Goal: Task Accomplishment & Management: Complete application form

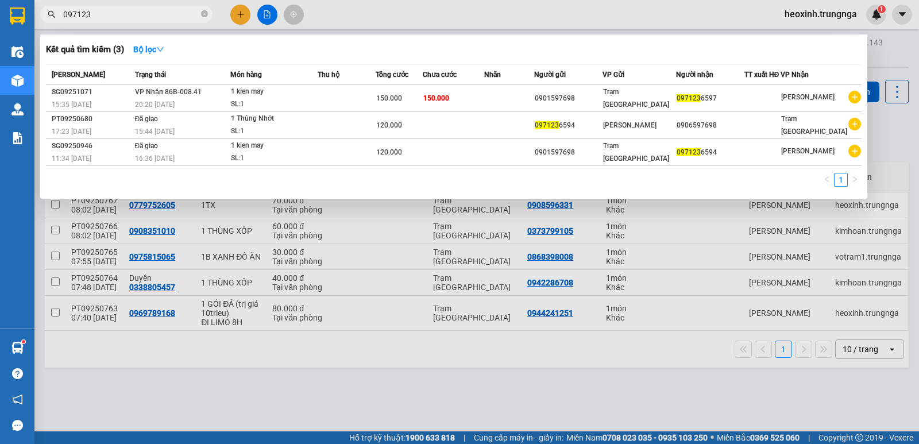
click at [180, 14] on input "097123" at bounding box center [131, 14] width 136 height 13
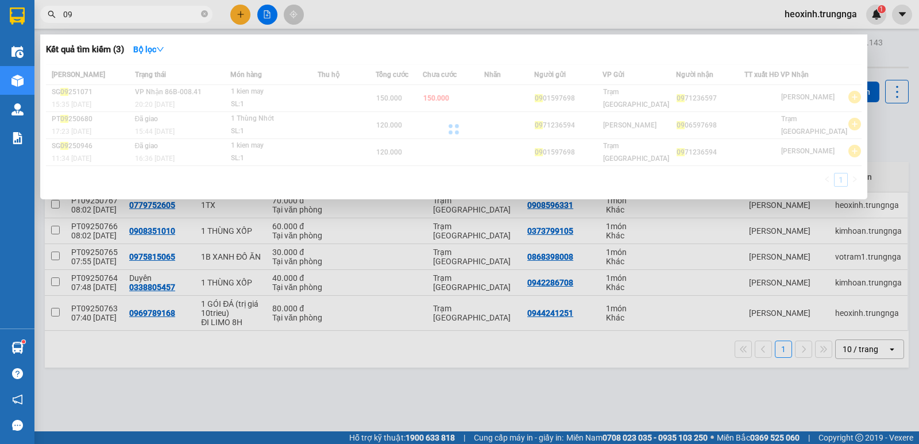
type input "0"
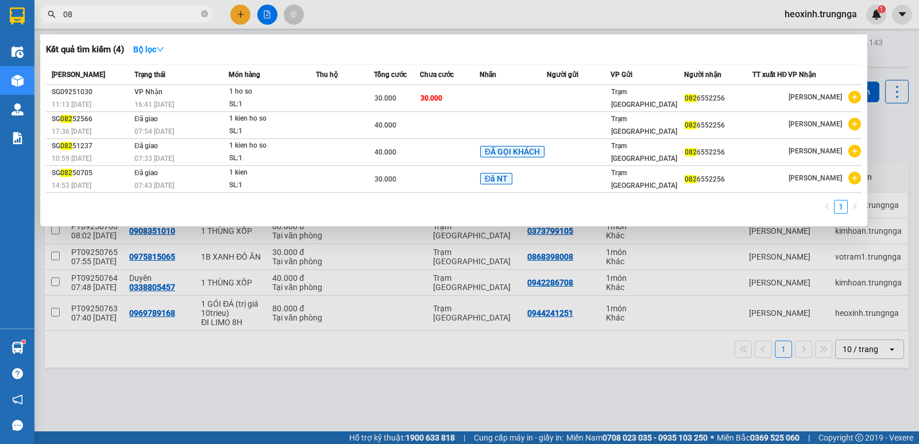
type input "0"
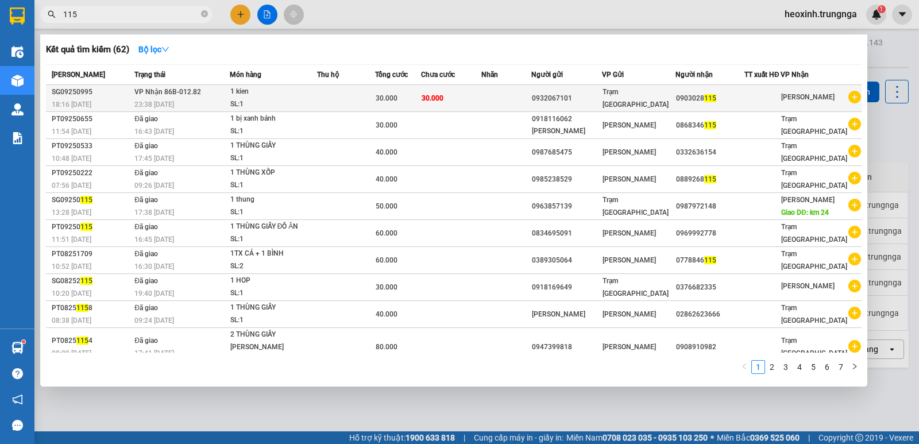
type input "115"
drag, startPoint x: 695, startPoint y: 99, endPoint x: 695, endPoint y: 89, distance: 10.3
click at [695, 89] on td "0903028 115" at bounding box center [710, 98] width 69 height 27
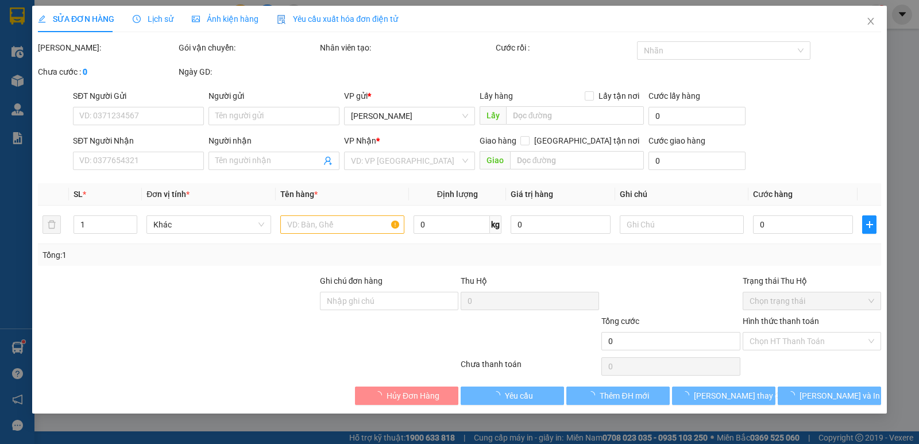
type input "0932067101"
type input "0903028115"
type input "30.000"
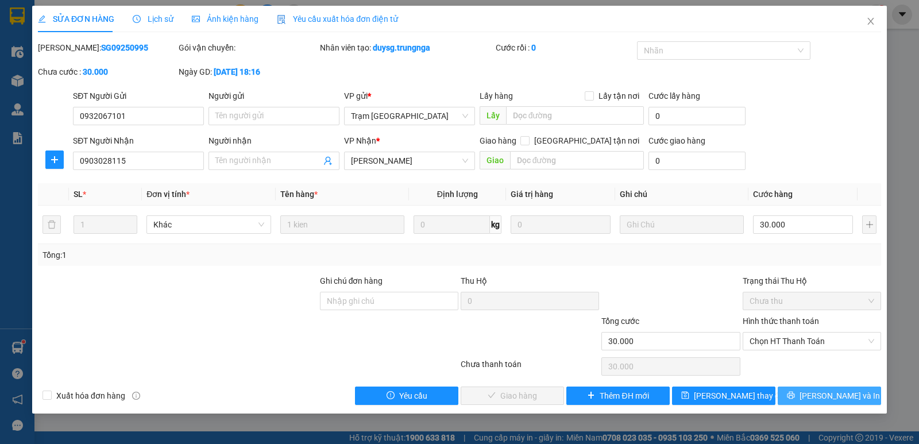
click at [795, 399] on icon "printer" at bounding box center [791, 395] width 8 height 8
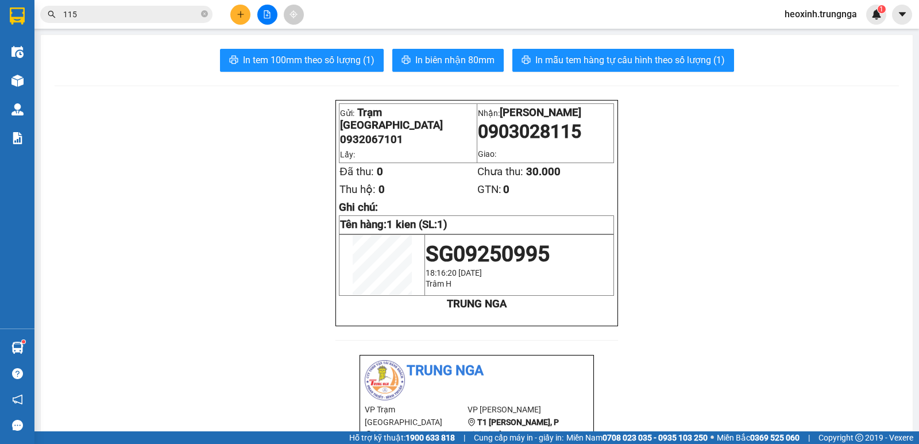
click at [159, 18] on input "115" at bounding box center [131, 14] width 136 height 13
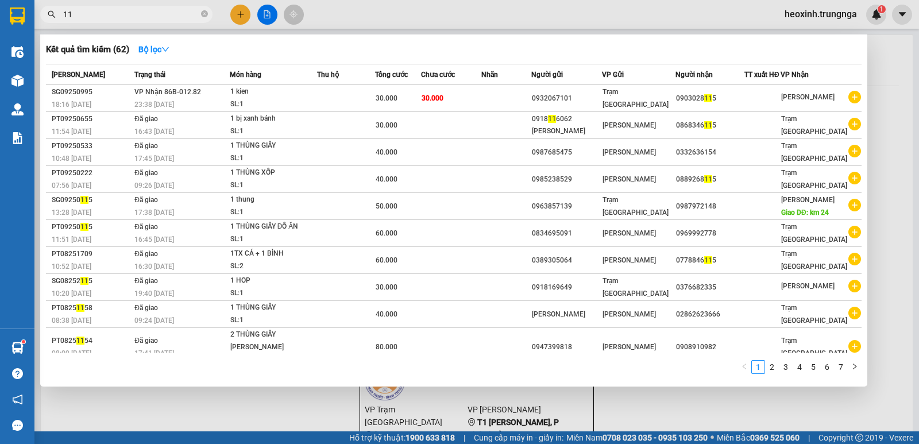
type input "1"
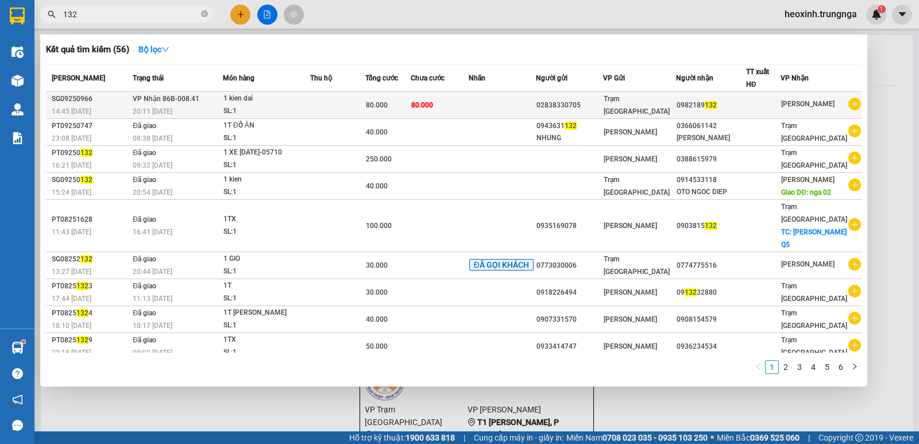
type input "132"
click at [283, 103] on div "1 kien dai" at bounding box center [267, 99] width 86 height 13
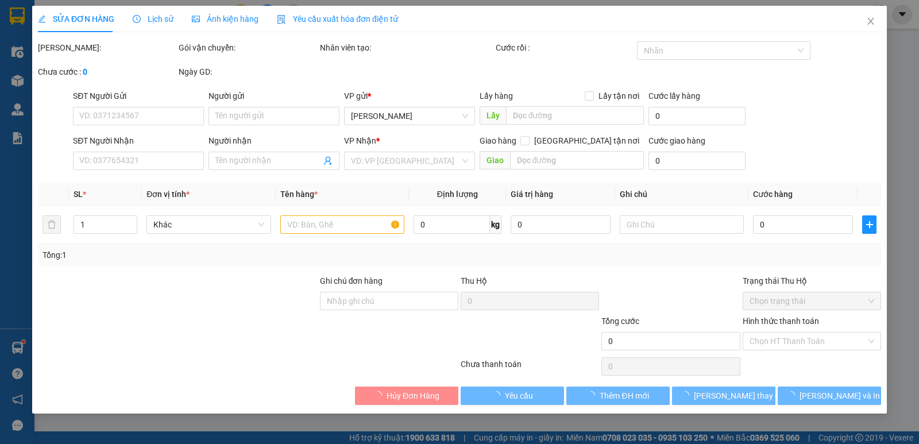
type input "02838330705"
type input "0982189132"
type input "80.000"
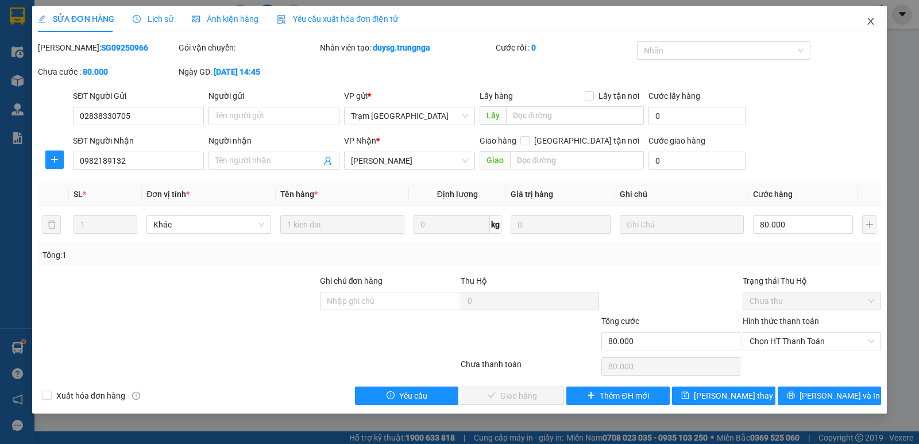
click at [872, 20] on icon "close" at bounding box center [871, 21] width 9 height 9
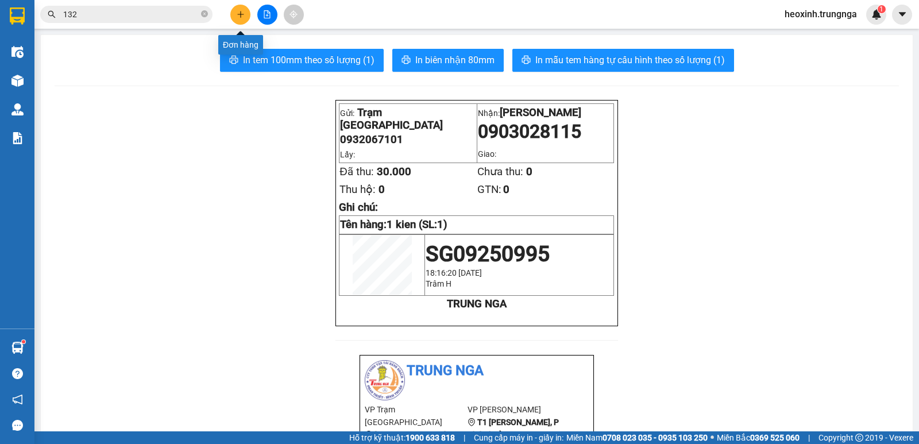
click at [240, 15] on icon "plus" at bounding box center [241, 14] width 8 height 8
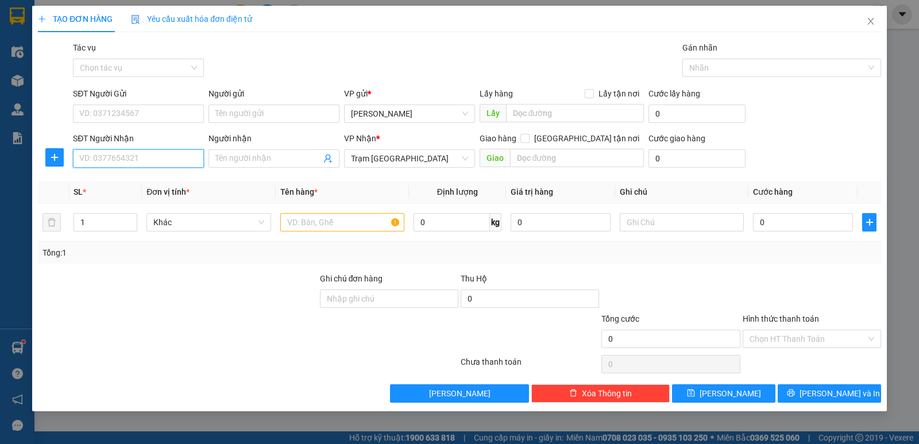
click at [128, 163] on input "SĐT Người Nhận" at bounding box center [138, 158] width 131 height 18
click at [153, 109] on input "SĐT Người Gửi" at bounding box center [138, 114] width 131 height 18
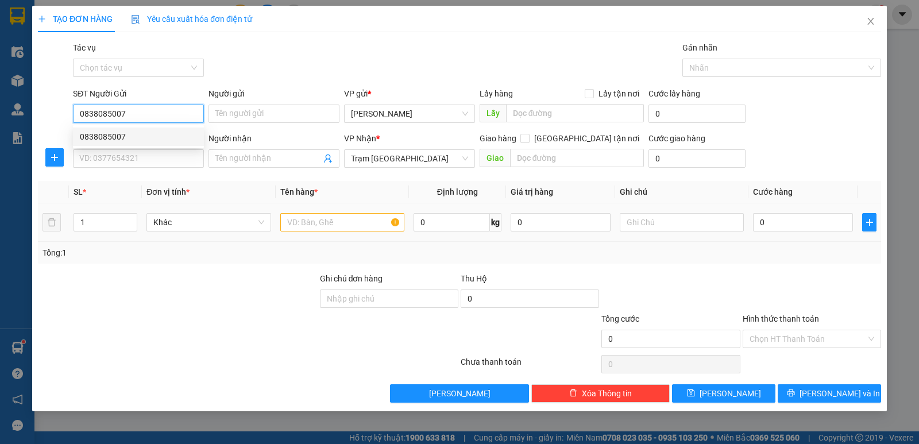
type input "0838085007"
click at [309, 213] on input "text" at bounding box center [342, 222] width 124 height 18
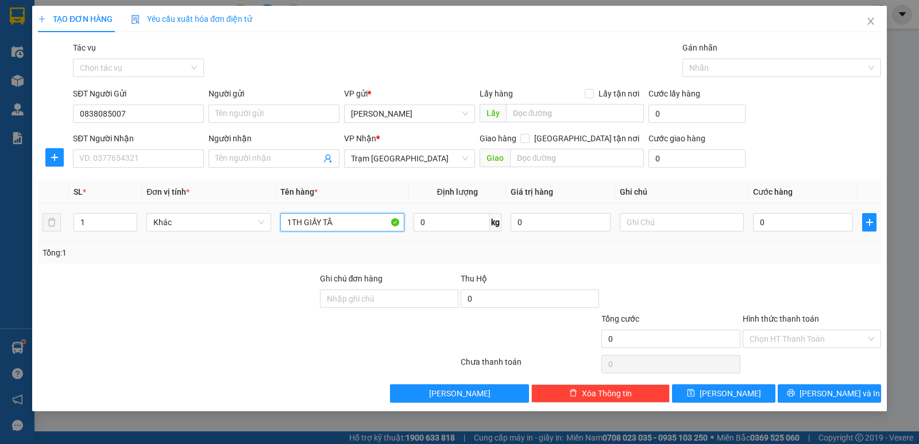
type input "1TH GIẤY TĂ"
click at [778, 211] on div "0" at bounding box center [803, 222] width 100 height 23
click at [776, 219] on input "0" at bounding box center [803, 222] width 100 height 18
type input "3"
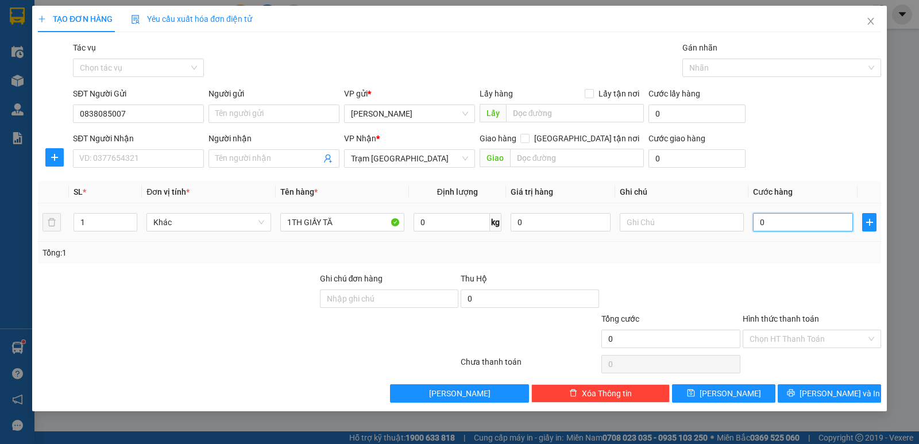
type input "3"
type input "30"
type input "30.000"
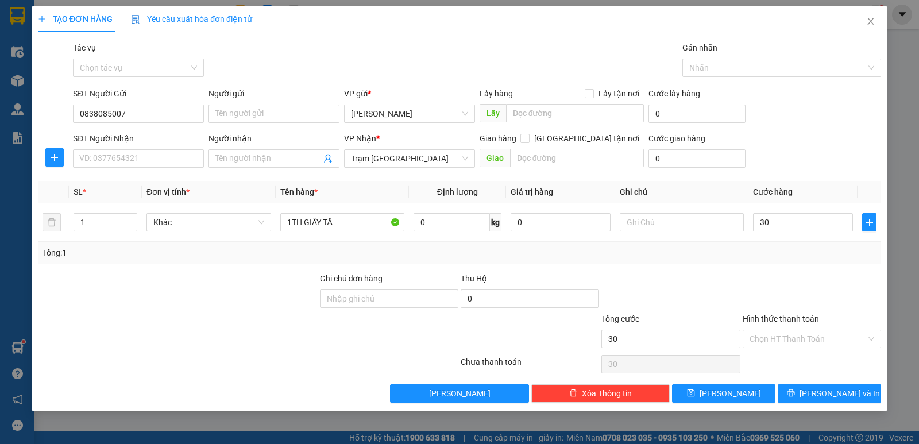
type input "30.000"
drag, startPoint x: 817, startPoint y: 249, endPoint x: 793, endPoint y: 298, distance: 54.0
click at [814, 255] on div "Tổng: 1" at bounding box center [460, 253] width 834 height 13
click at [157, 155] on input "SĐT Người Nhận" at bounding box center [138, 158] width 131 height 18
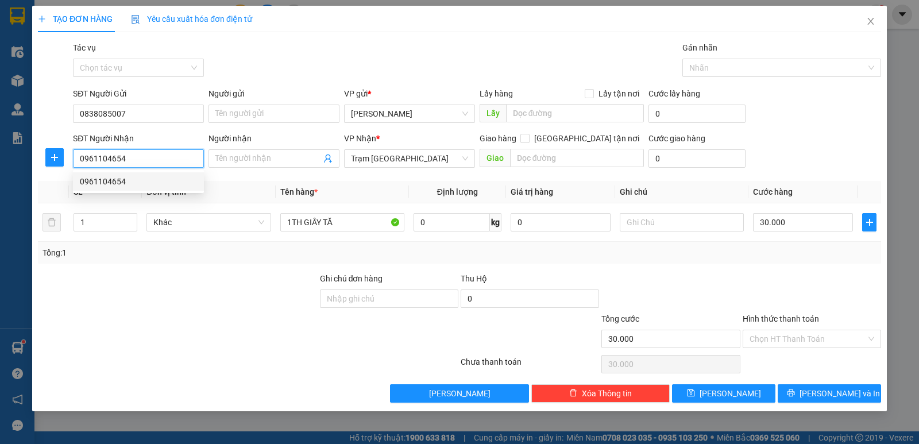
type input "0961104654"
click at [743, 272] on div at bounding box center [812, 292] width 141 height 40
click at [783, 334] on input "Hình thức thanh toán" at bounding box center [808, 338] width 117 height 17
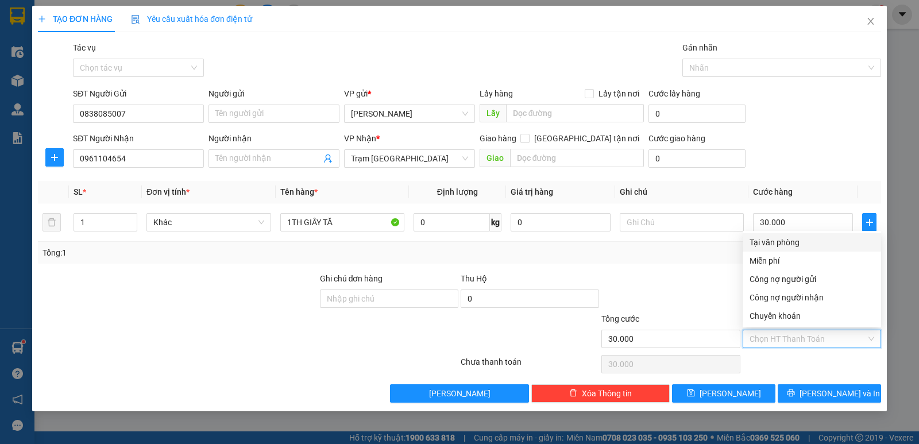
click at [787, 248] on div "Tại văn phòng" at bounding box center [812, 242] width 125 height 13
type input "0"
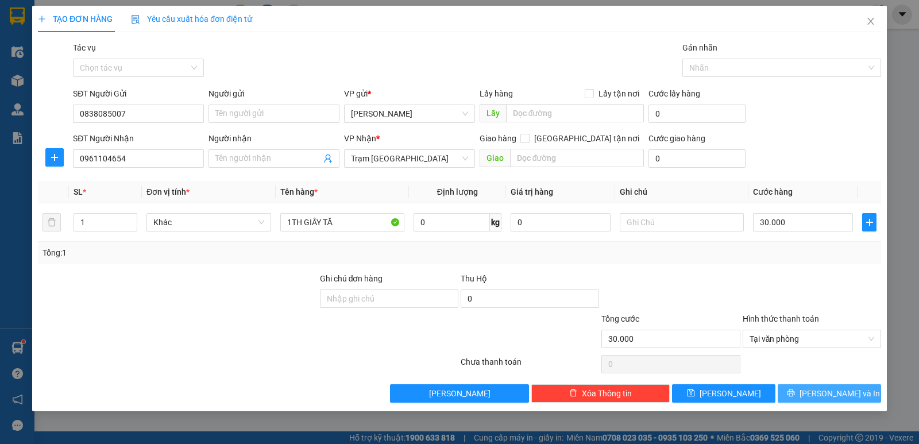
click at [795, 391] on icon "printer" at bounding box center [791, 393] width 8 height 8
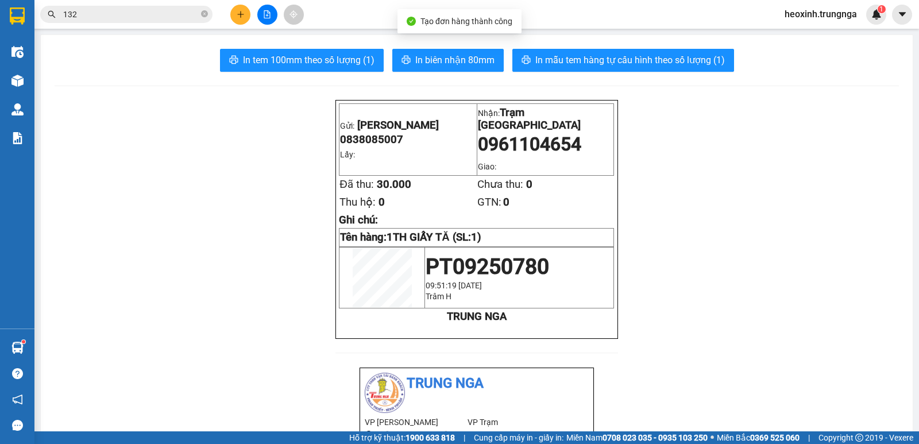
click at [451, 61] on span "In biên nhận 80mm" at bounding box center [454, 60] width 79 height 14
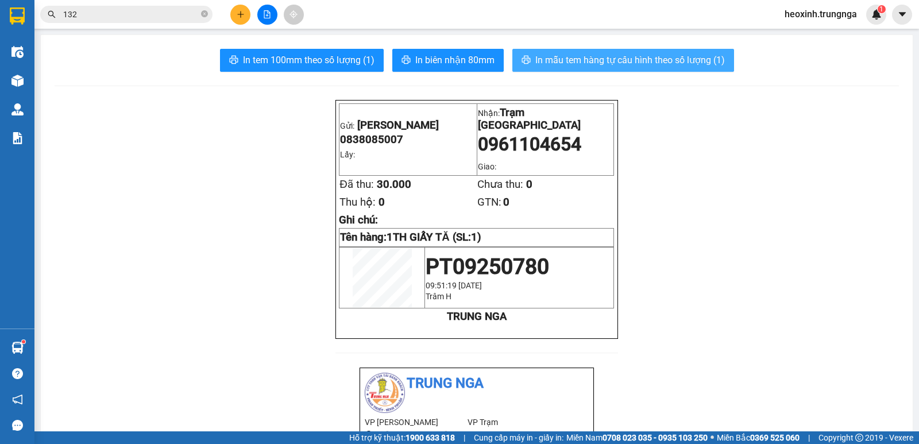
click at [575, 62] on span "In mẫu tem hàng tự cấu hình theo số lượng (1)" at bounding box center [631, 60] width 190 height 14
click at [547, 53] on span "In mẫu tem hàng tự cấu hình theo số lượng (1)" at bounding box center [631, 60] width 190 height 14
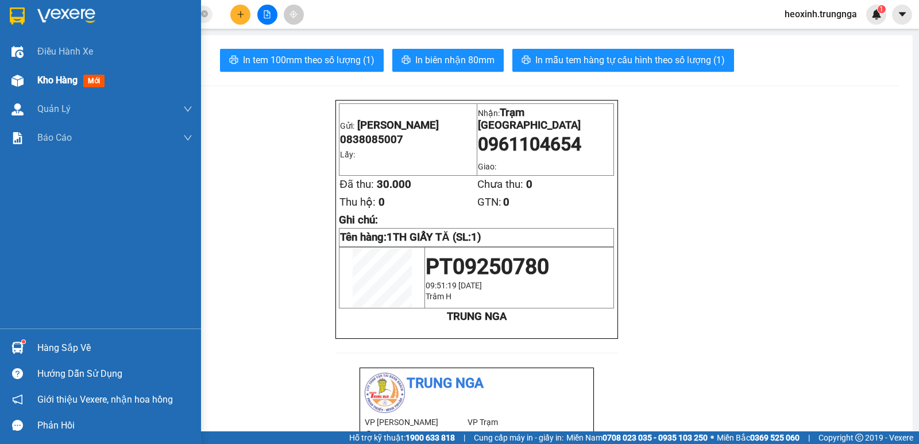
click at [50, 84] on span "Kho hàng" at bounding box center [57, 80] width 40 height 11
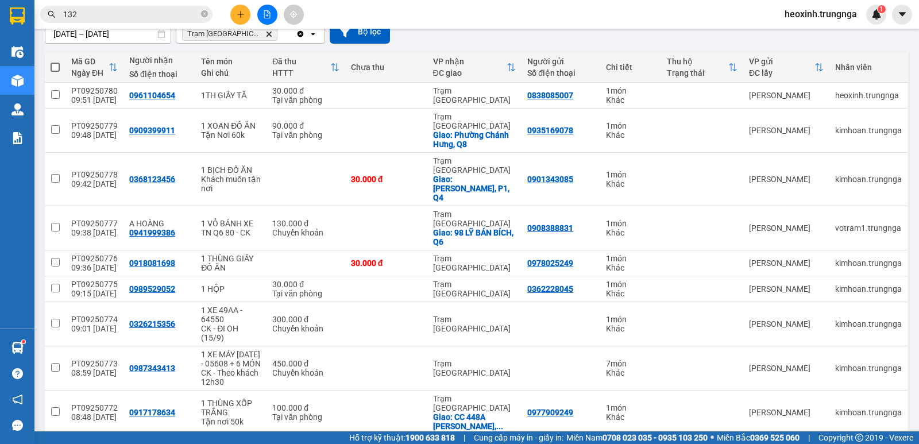
scroll to position [149, 0]
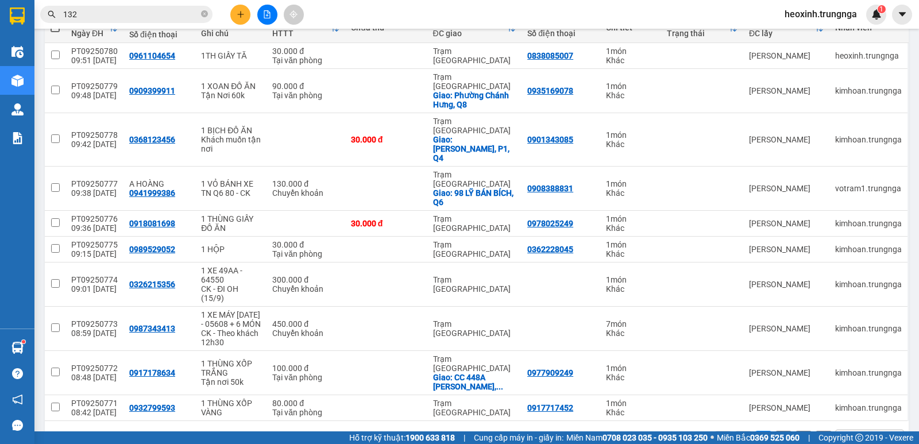
click at [843, 434] on div "10 / trang" at bounding box center [861, 439] width 36 height 11
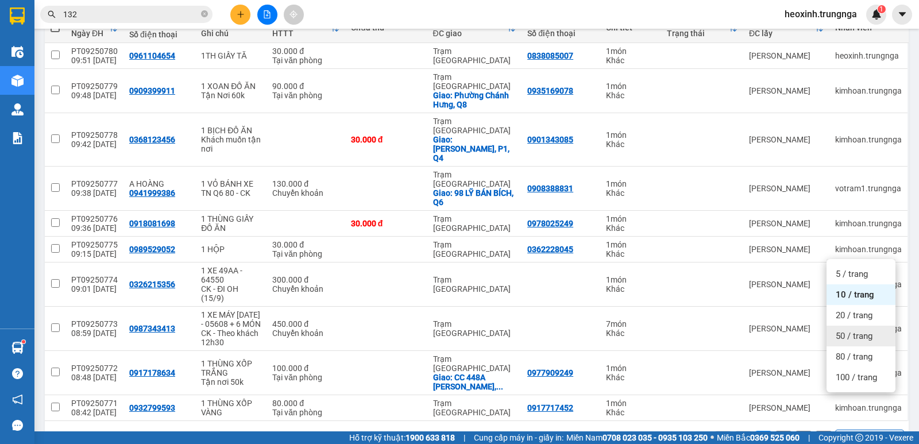
click at [854, 334] on span "50 / trang" at bounding box center [854, 335] width 37 height 11
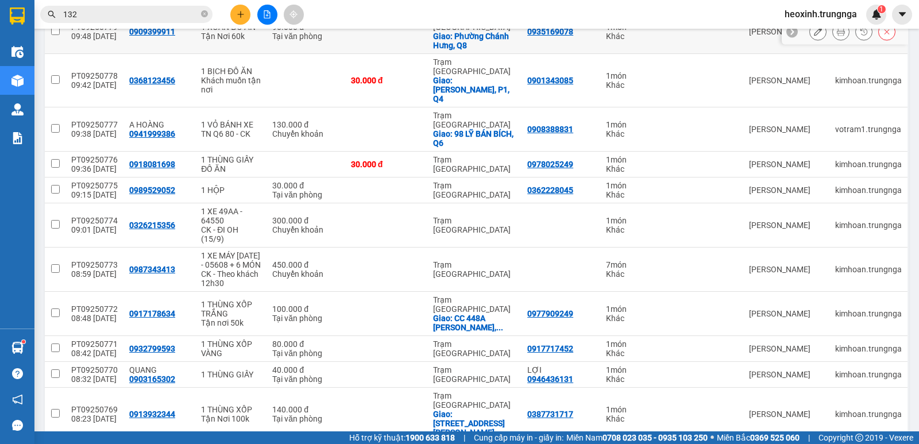
scroll to position [287, 0]
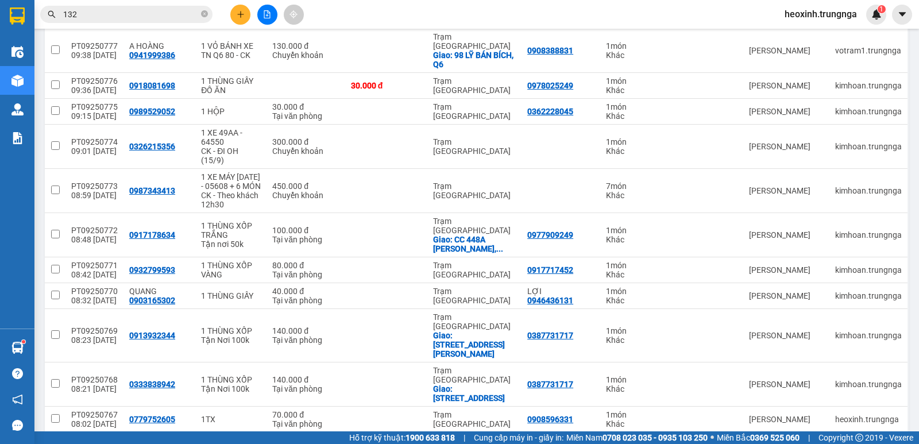
click at [97, 18] on input "132" at bounding box center [131, 14] width 136 height 13
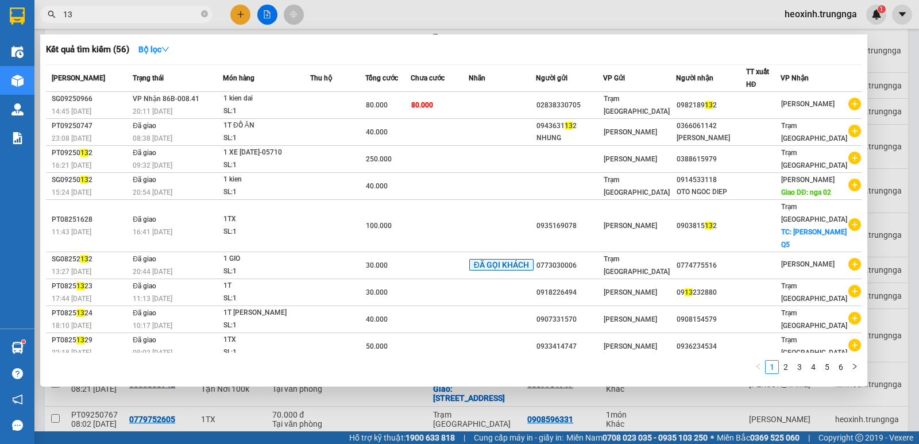
type input "1"
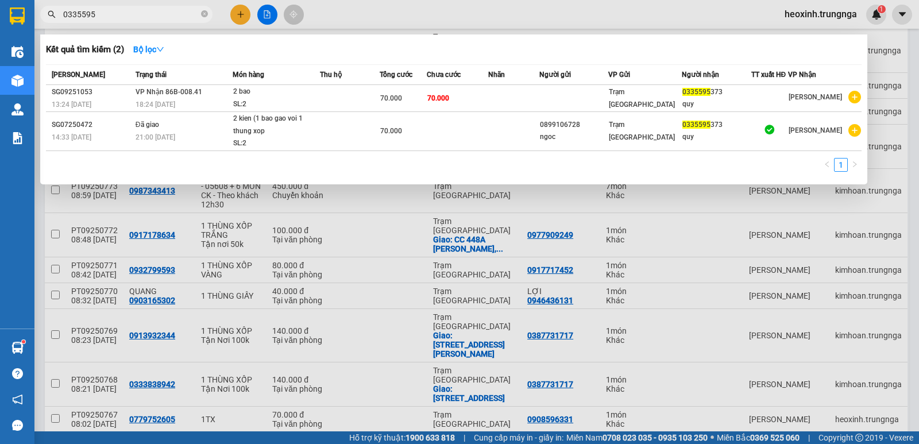
type input "0335595"
click at [236, 17] on div at bounding box center [459, 222] width 919 height 444
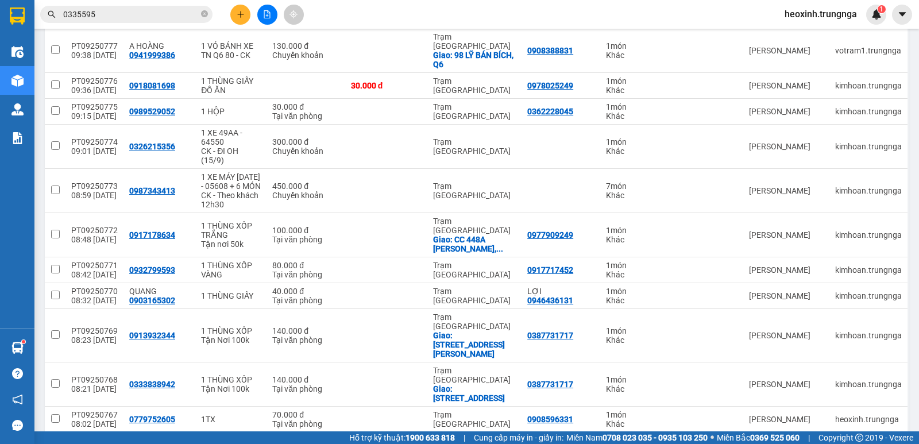
click at [236, 18] on button at bounding box center [240, 15] width 20 height 20
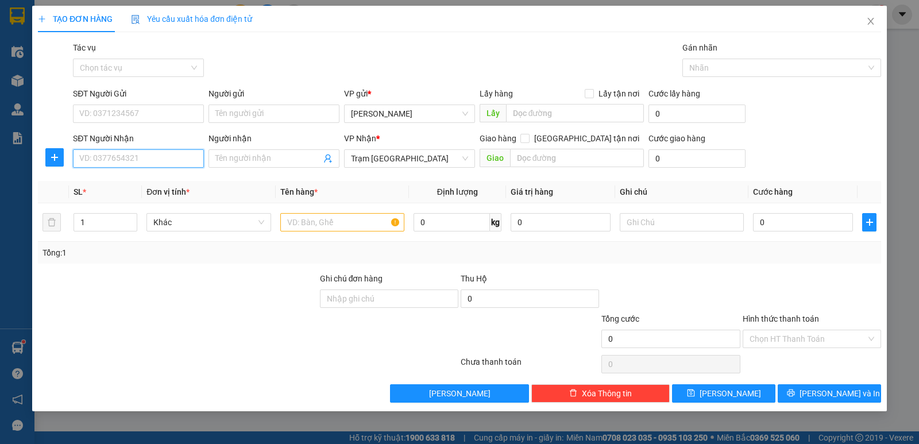
click at [110, 162] on input "SĐT Người Nhận" at bounding box center [138, 158] width 131 height 18
type input "0944059611"
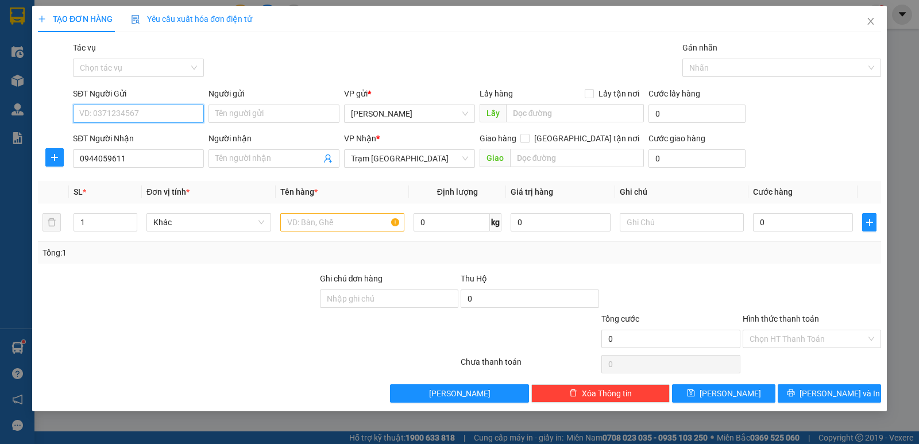
click at [136, 122] on input "SĐT Người Gửi" at bounding box center [138, 114] width 131 height 18
click at [99, 115] on input "0839060655" at bounding box center [138, 114] width 131 height 18
type input "0839060655"
click at [370, 219] on input "text" at bounding box center [342, 222] width 124 height 18
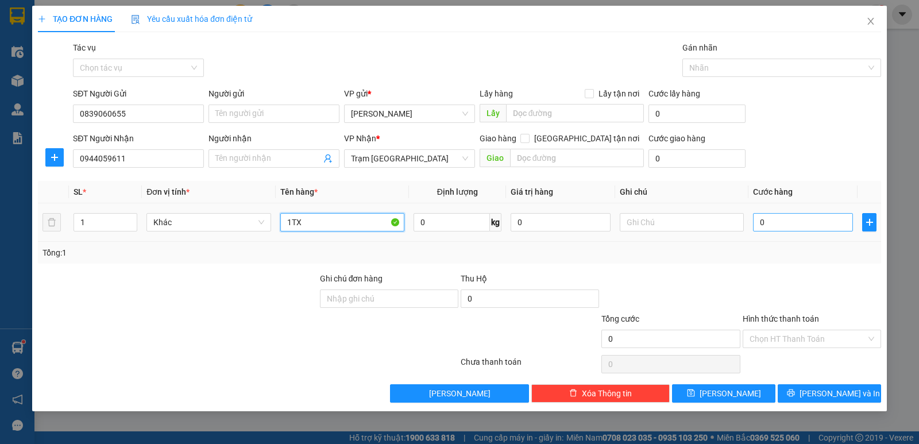
type input "1TX"
type input "4"
type input "40"
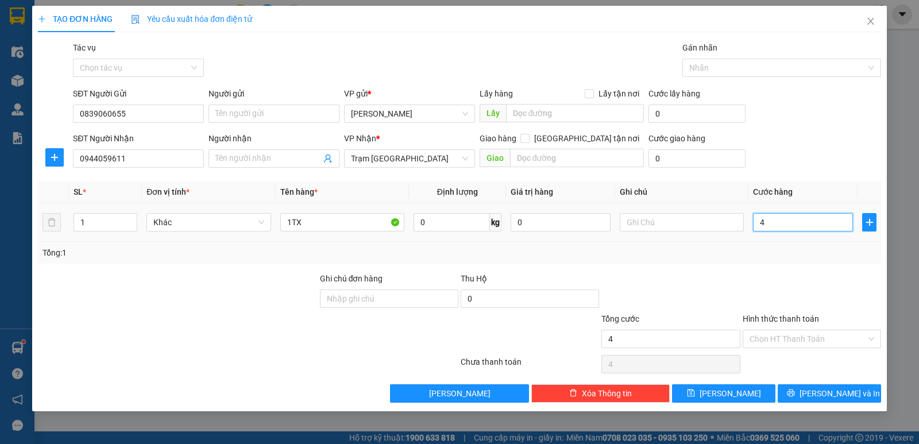
type input "40"
type input "40.000"
drag, startPoint x: 665, startPoint y: 271, endPoint x: 780, endPoint y: 339, distance: 133.3
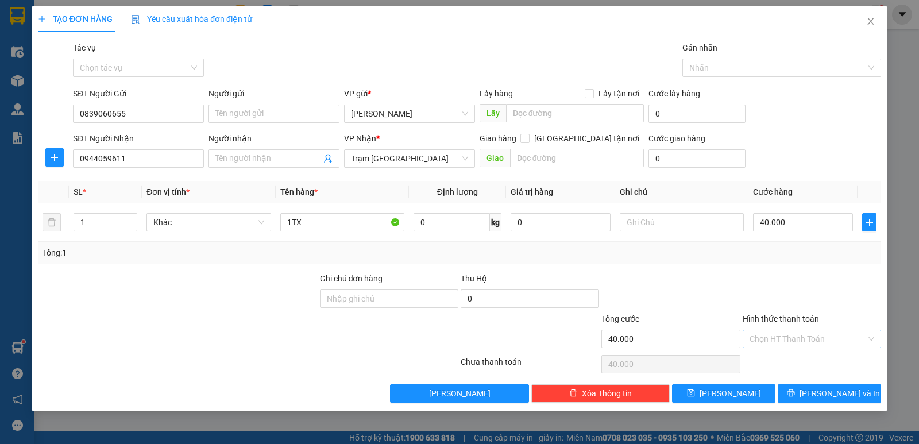
click at [670, 271] on div "Transit Pickup Surcharge Ids Transit Deliver Surcharge Ids Transit Deliver Surc…" at bounding box center [460, 221] width 844 height 361
click at [780, 340] on input "Hình thức thanh toán" at bounding box center [808, 338] width 117 height 17
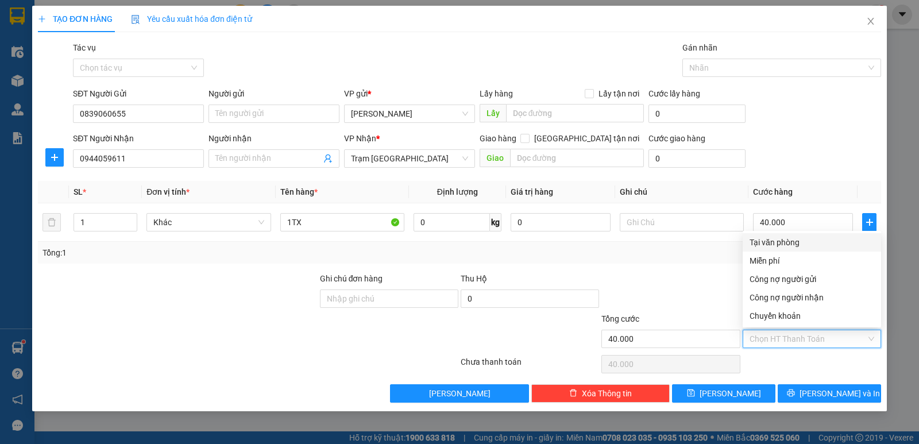
click at [778, 252] on div "Tại văn phòng Miễn phí Công nợ người gửi Công nợ người nhận Chuyển khoản" at bounding box center [812, 279] width 138 height 92
click at [802, 247] on div "Tại văn phòng" at bounding box center [812, 242] width 125 height 13
type input "0"
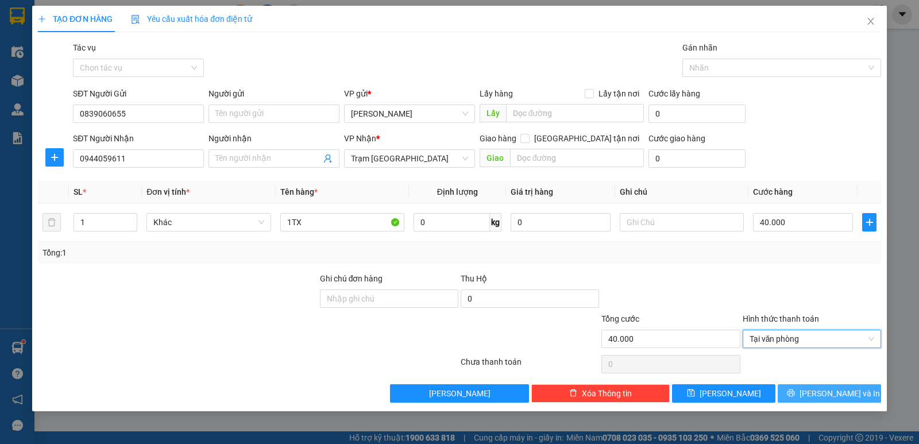
click at [795, 391] on button "[PERSON_NAME] và In" at bounding box center [829, 393] width 103 height 18
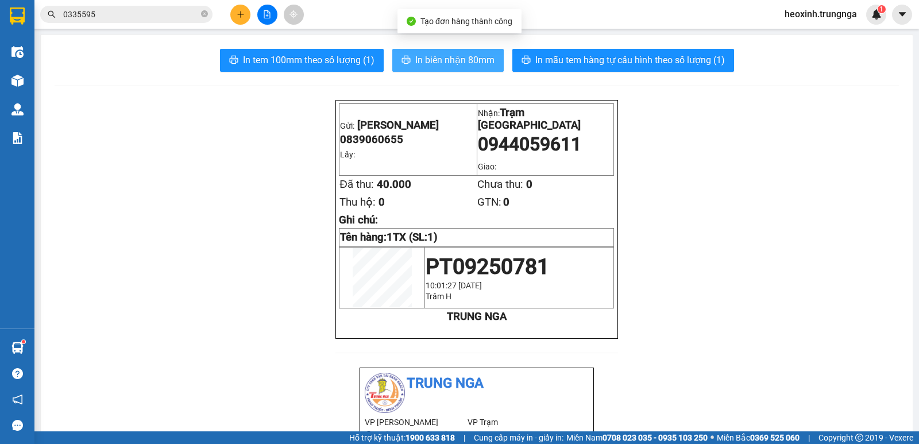
click at [449, 64] on span "In biên nhận 80mm" at bounding box center [454, 60] width 79 height 14
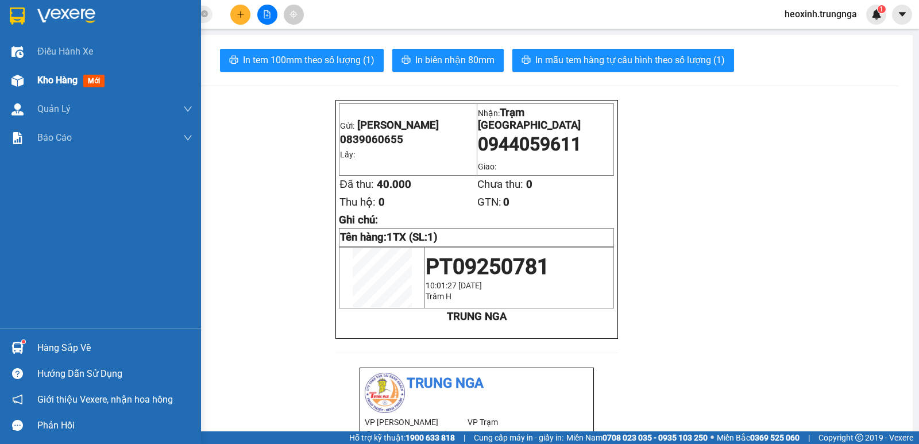
click at [61, 79] on span "Kho hàng" at bounding box center [57, 80] width 40 height 11
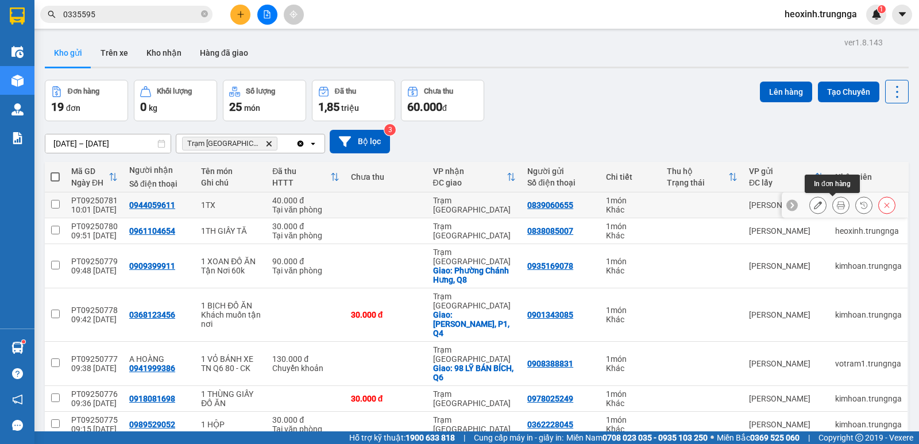
click at [837, 204] on icon at bounding box center [841, 205] width 8 height 8
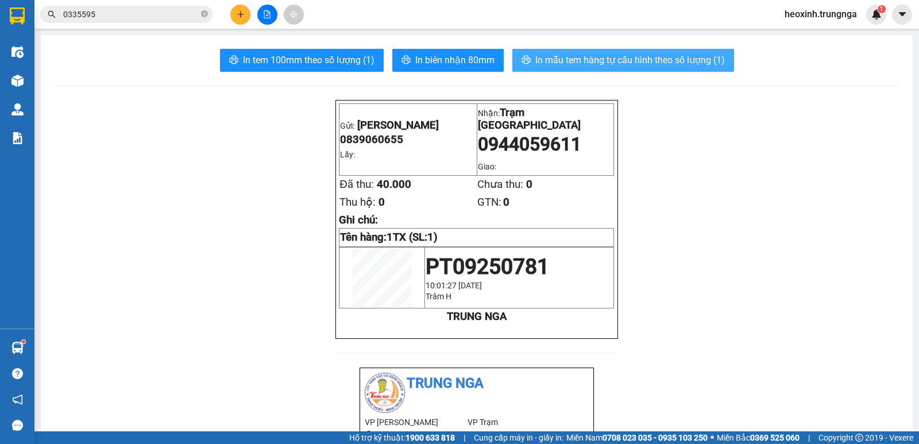
click at [589, 65] on span "In mẫu tem hàng tự cấu hình theo số lượng (1)" at bounding box center [631, 60] width 190 height 14
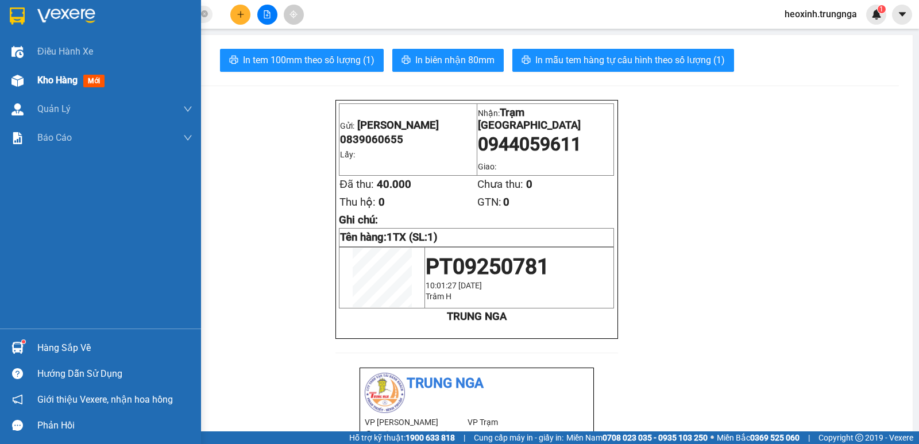
click at [57, 79] on span "Kho hàng" at bounding box center [57, 80] width 40 height 11
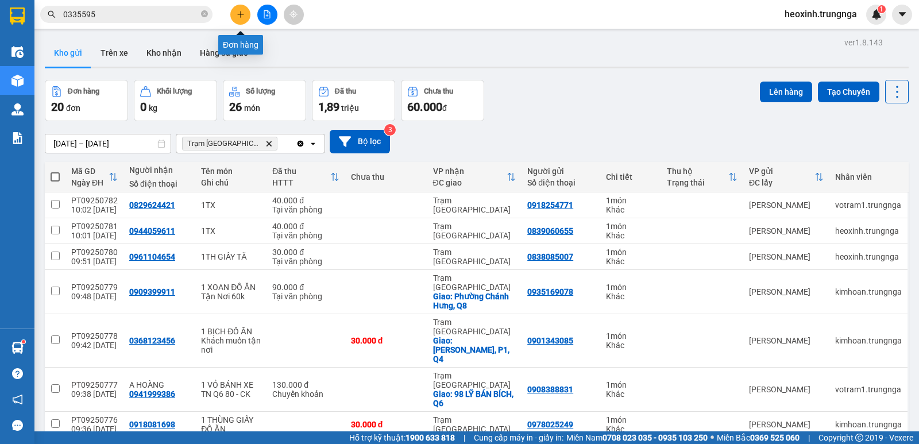
click at [236, 12] on button at bounding box center [240, 15] width 20 height 20
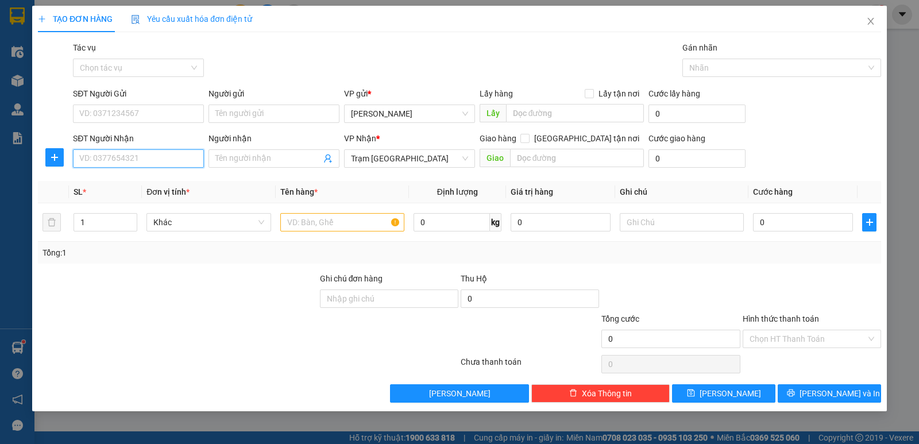
click at [88, 157] on input "SĐT Người Nhận" at bounding box center [138, 158] width 131 height 18
type input "0337664341"
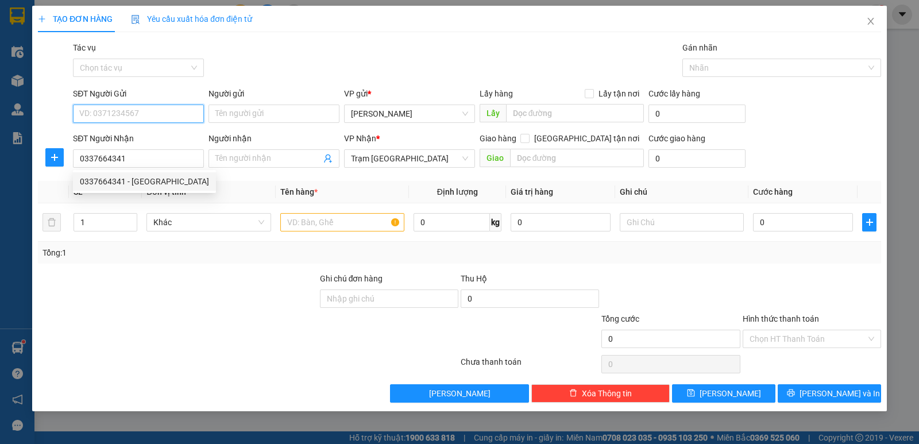
click at [122, 115] on input "SĐT Người Gửi" at bounding box center [138, 114] width 131 height 18
type input "0862592493"
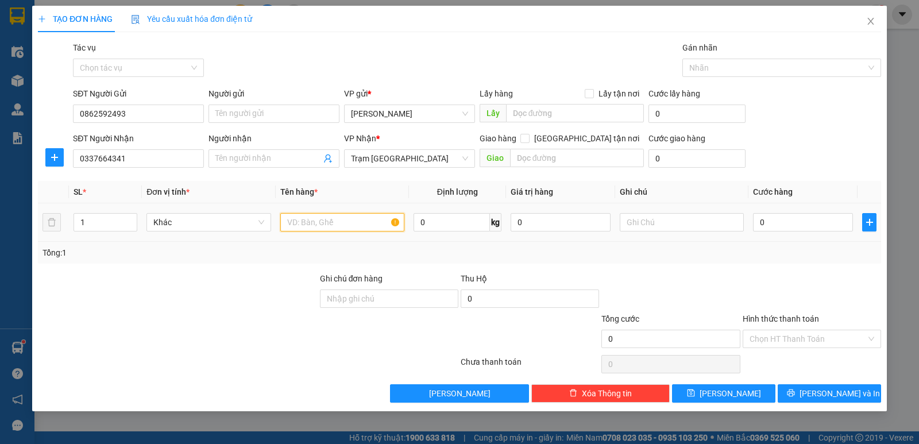
click at [320, 216] on input "text" at bounding box center [342, 222] width 124 height 18
type input "1TH"
click at [774, 216] on input "0" at bounding box center [803, 222] width 100 height 18
type input "3"
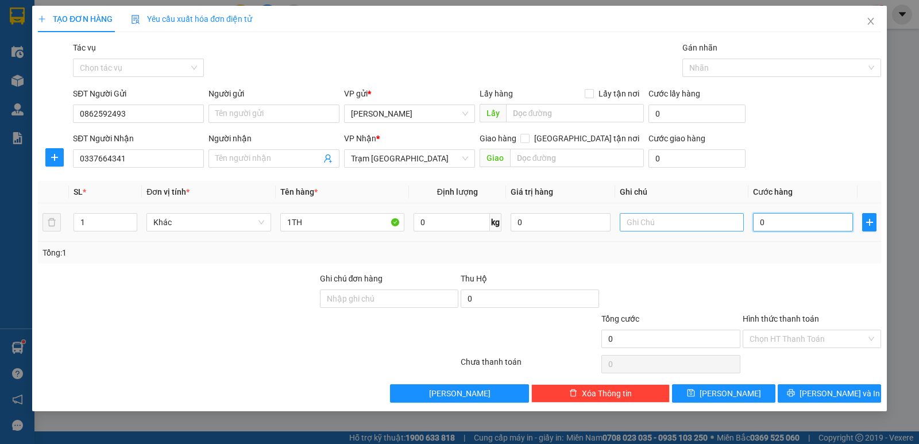
type input "3"
type input "30"
type input "30.000"
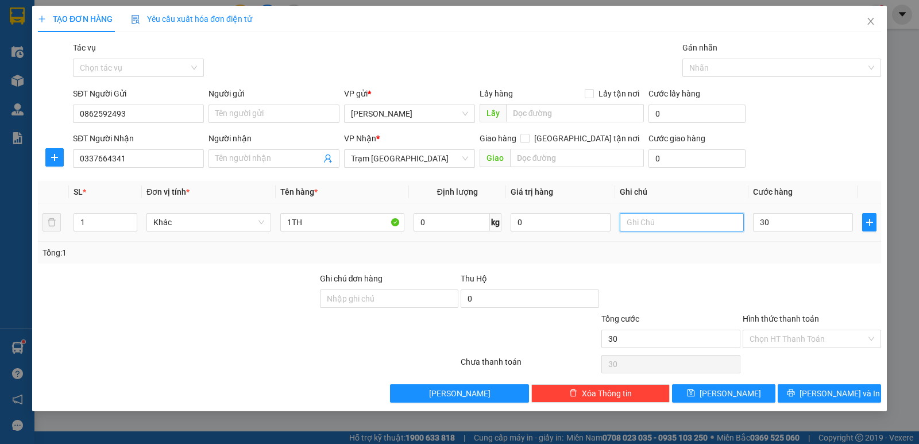
type input "30.000"
click at [697, 224] on input "text" at bounding box center [682, 222] width 124 height 18
type input "NHẬN 264MCT"
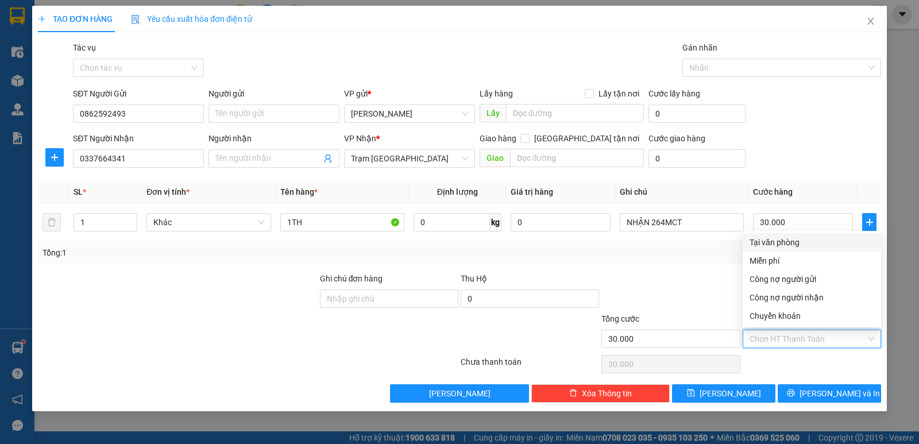
click at [770, 338] on input "Hình thức thanh toán" at bounding box center [808, 338] width 117 height 17
click at [806, 242] on div "Tại văn phòng" at bounding box center [812, 242] width 125 height 13
type input "0"
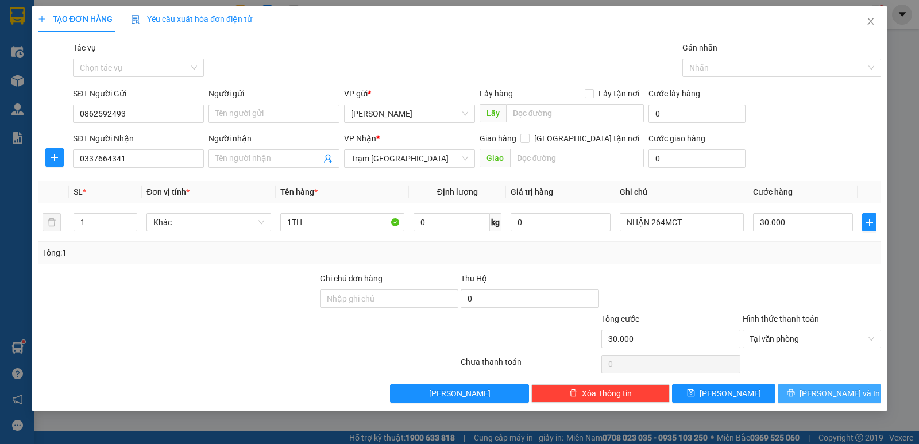
click at [838, 394] on span "[PERSON_NAME] và In" at bounding box center [840, 393] width 80 height 13
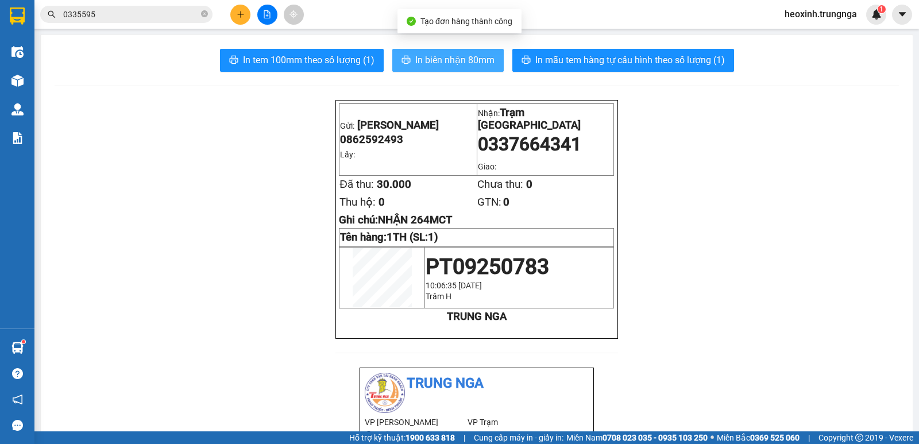
drag, startPoint x: 456, startPoint y: 64, endPoint x: 486, endPoint y: 82, distance: 35.0
click at [467, 71] on button "In biên nhận 80mm" at bounding box center [448, 60] width 111 height 23
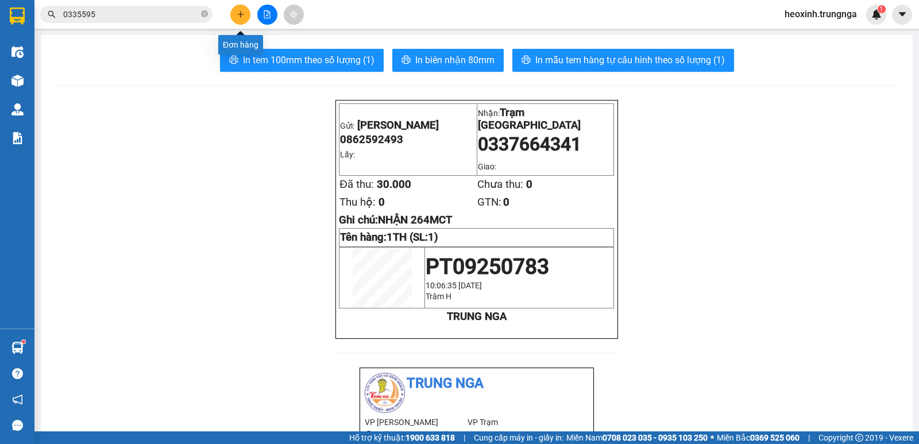
click at [239, 16] on icon "plus" at bounding box center [241, 14] width 8 height 8
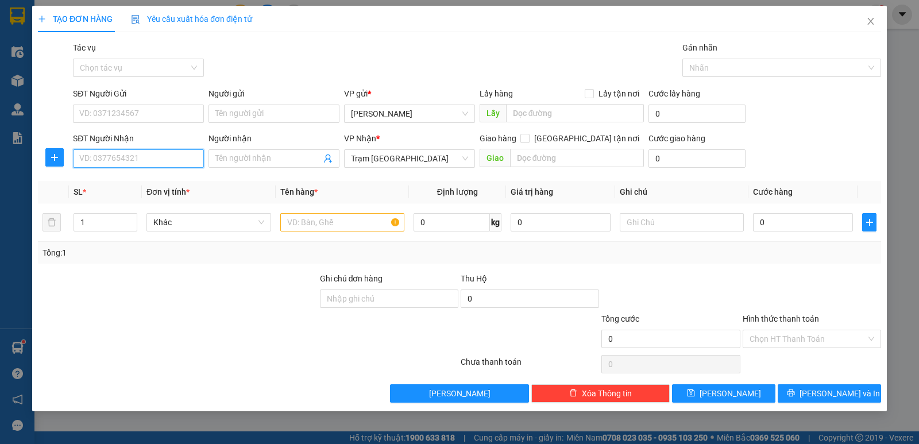
click at [111, 157] on input "SĐT Người Nhận" at bounding box center [138, 158] width 131 height 18
type input "0587636486"
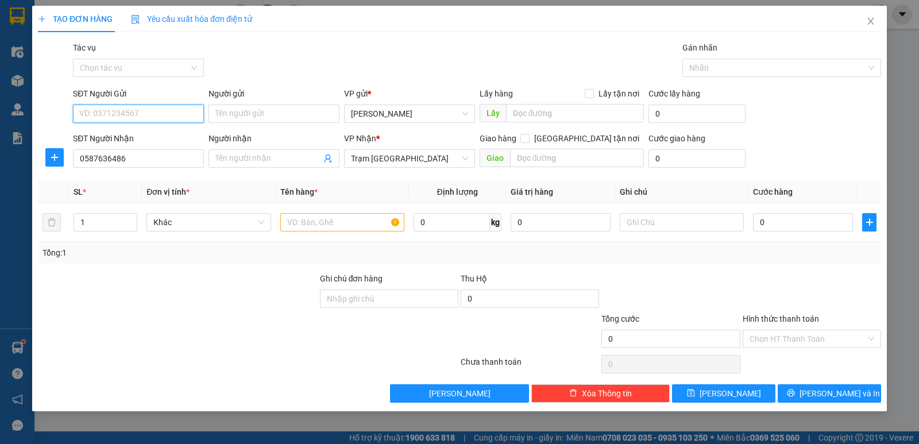
click at [131, 113] on input "SĐT Người Gửi" at bounding box center [138, 114] width 131 height 18
type input "0918219949"
click at [312, 232] on div at bounding box center [342, 222] width 124 height 23
click at [317, 226] on input "text" at bounding box center [342, 222] width 124 height 18
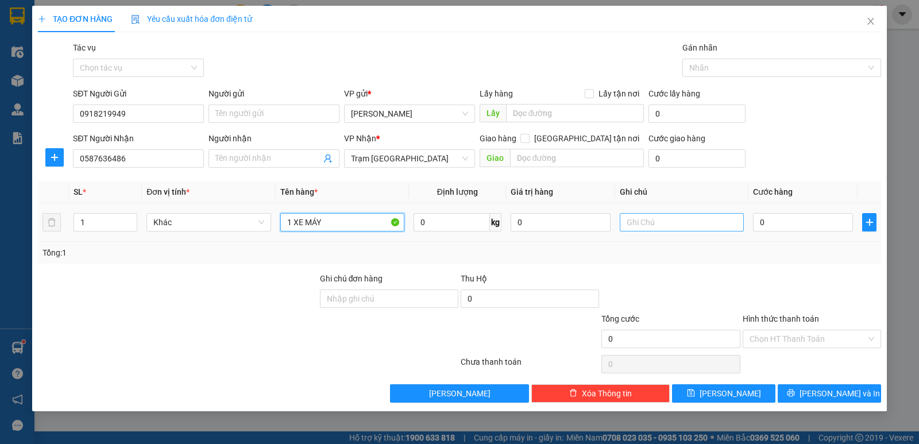
type input "1 XE MÁY"
click at [665, 222] on input "text" at bounding box center [682, 222] width 124 height 18
type input "D"
type input "ĐI 0H(15/9)"
click at [793, 228] on input "0" at bounding box center [803, 222] width 100 height 18
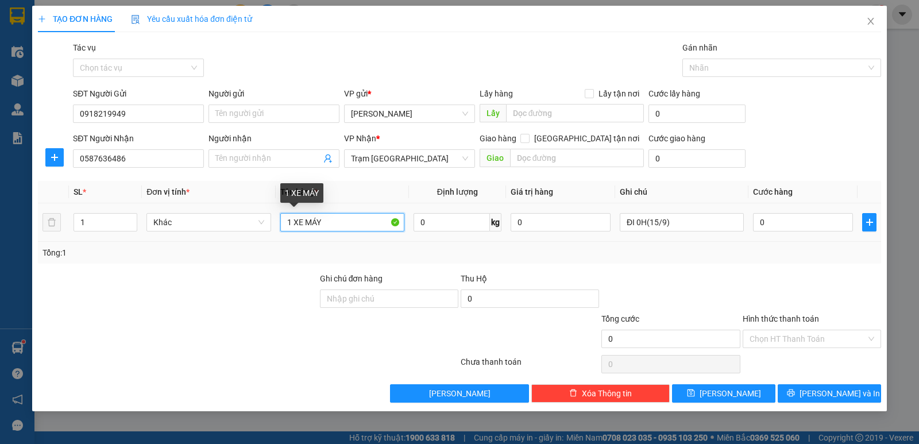
click at [354, 218] on input "1 XE MÁY" at bounding box center [342, 222] width 124 height 18
type input "1 XE MÁY [DATE]-05896"
click at [794, 225] on input "0" at bounding box center [803, 222] width 100 height 18
type input "2"
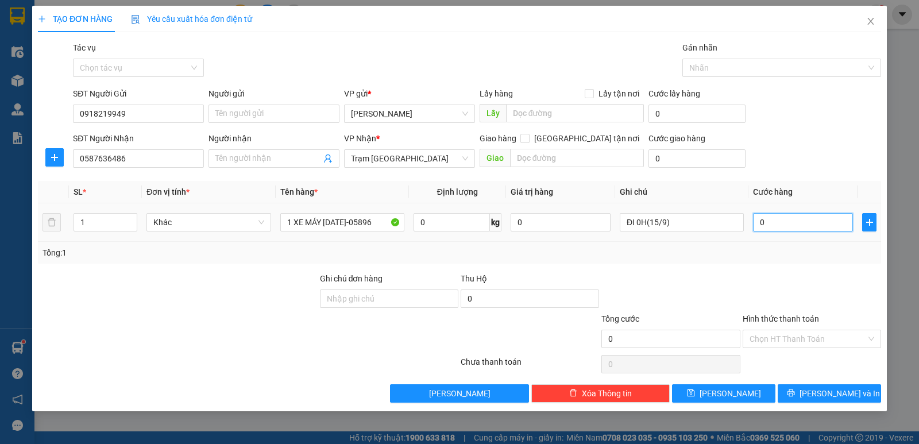
type input "2"
type input "25"
type input "250"
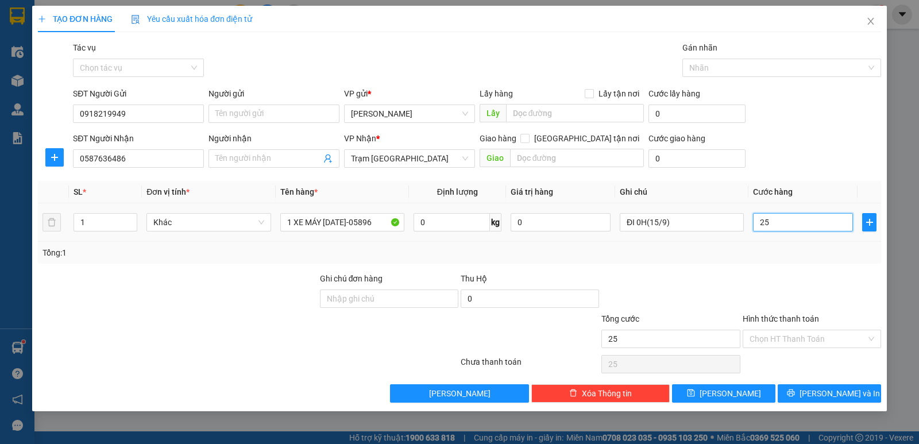
type input "250"
type input "250.000"
click at [764, 238] on td "250.000" at bounding box center [803, 222] width 109 height 39
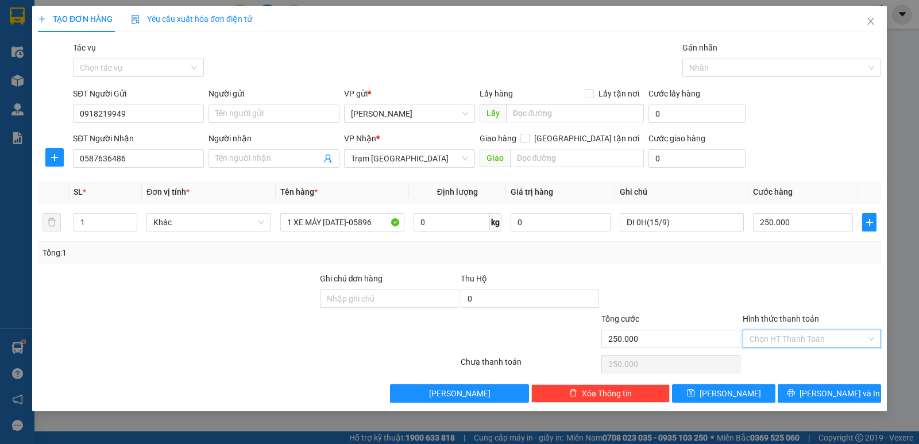
click at [790, 338] on input "Hình thức thanh toán" at bounding box center [808, 338] width 117 height 17
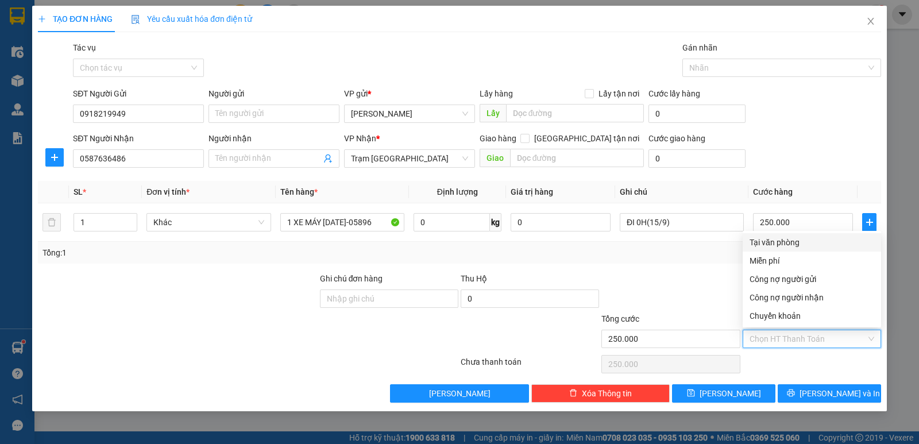
click at [777, 245] on div "Tại văn phòng" at bounding box center [812, 242] width 125 height 13
type input "0"
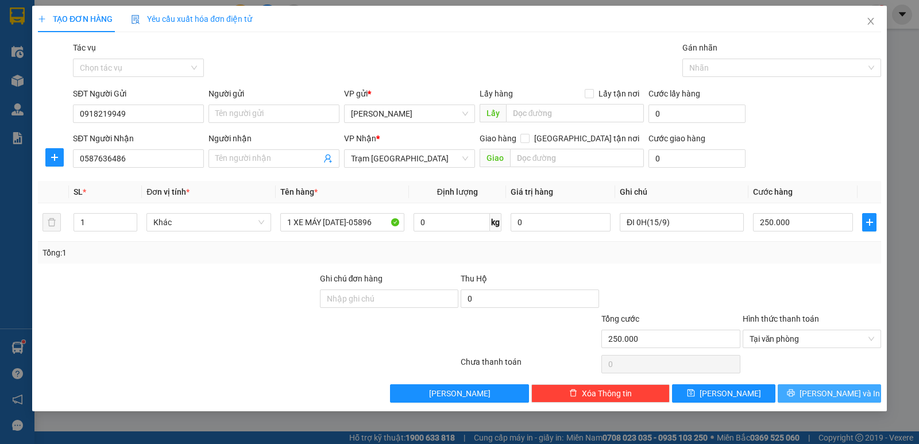
click at [795, 393] on icon "printer" at bounding box center [791, 393] width 8 height 8
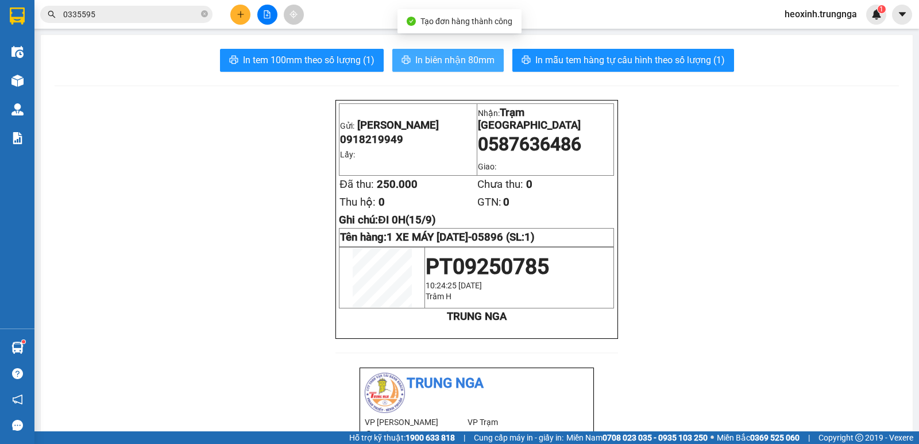
click at [461, 60] on span "In biên nhận 80mm" at bounding box center [454, 60] width 79 height 14
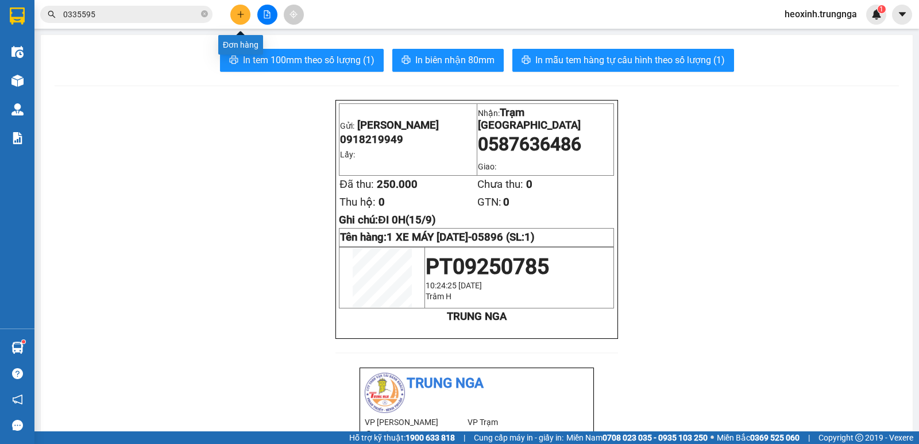
click at [233, 15] on button at bounding box center [240, 15] width 20 height 20
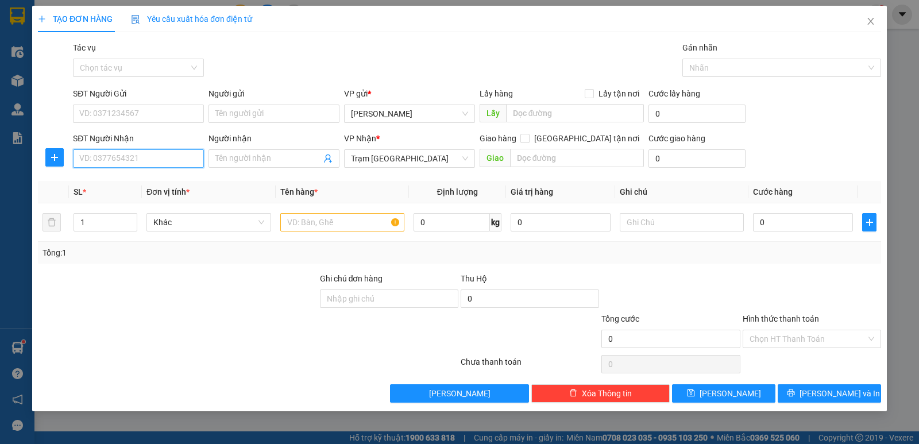
click at [144, 155] on input "SĐT Người Nhận" at bounding box center [138, 158] width 131 height 18
type input "0917062728"
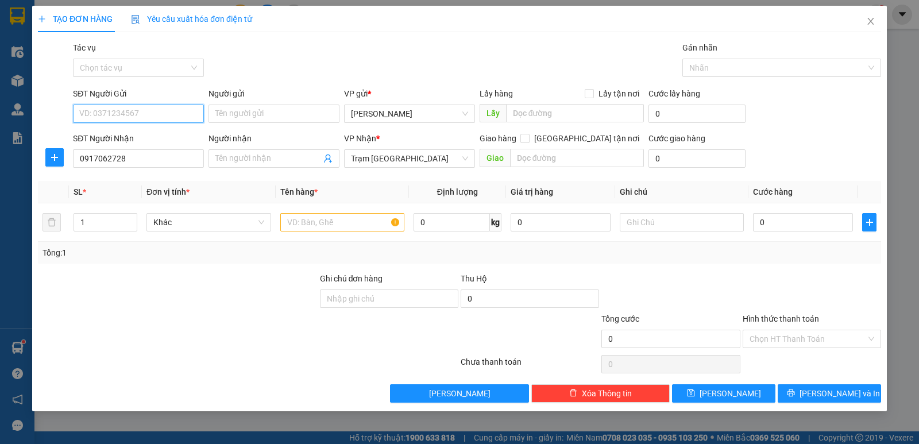
click at [131, 109] on input "SĐT Người Gửi" at bounding box center [138, 114] width 131 height 18
type input "0933955330"
click at [313, 220] on input "text" at bounding box center [342, 222] width 124 height 18
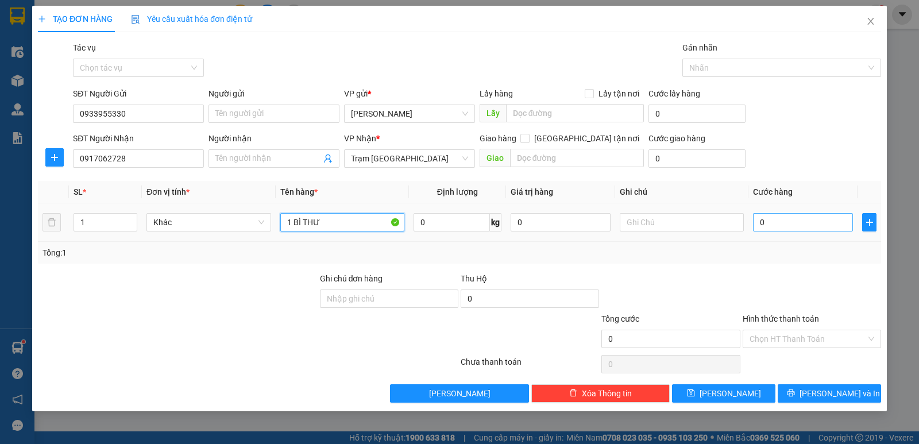
type input "1 BÌ THƯ"
click at [782, 219] on input "0" at bounding box center [803, 222] width 100 height 18
type input "3"
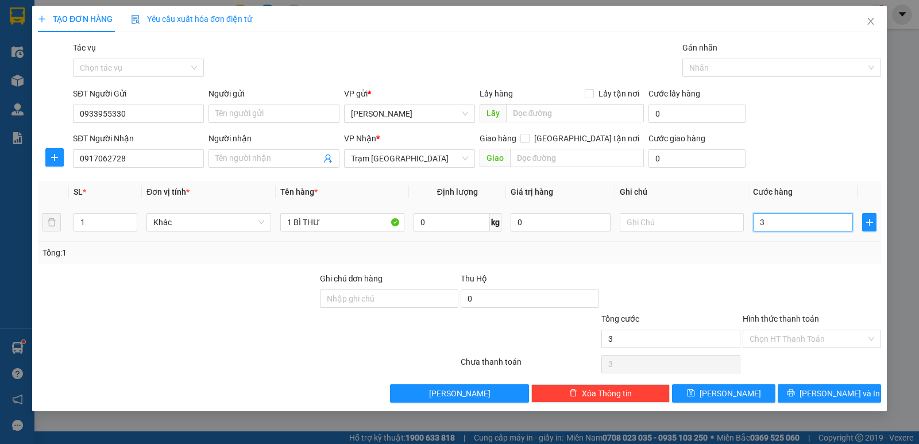
type input "30"
type input "30.000"
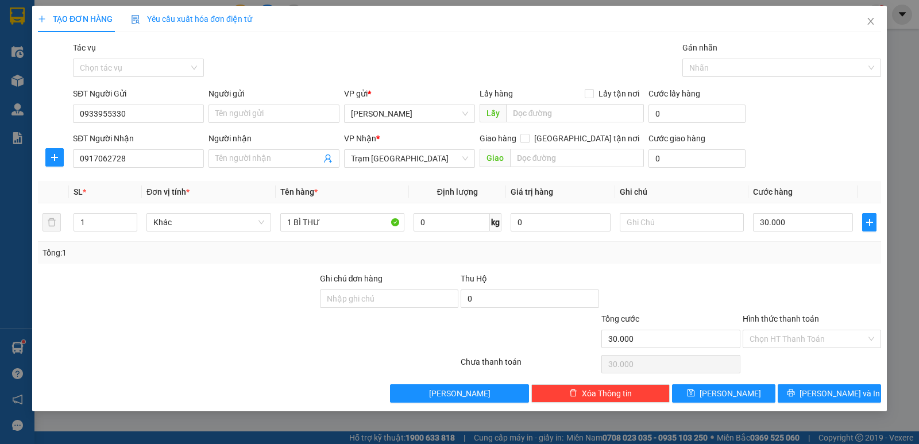
click at [741, 280] on div at bounding box center [671, 292] width 141 height 40
click at [780, 350] on div "Hình thức thanh toán Chọn HT Thanh Toán" at bounding box center [812, 333] width 138 height 40
click at [780, 338] on input "Hình thức thanh toán" at bounding box center [808, 338] width 117 height 17
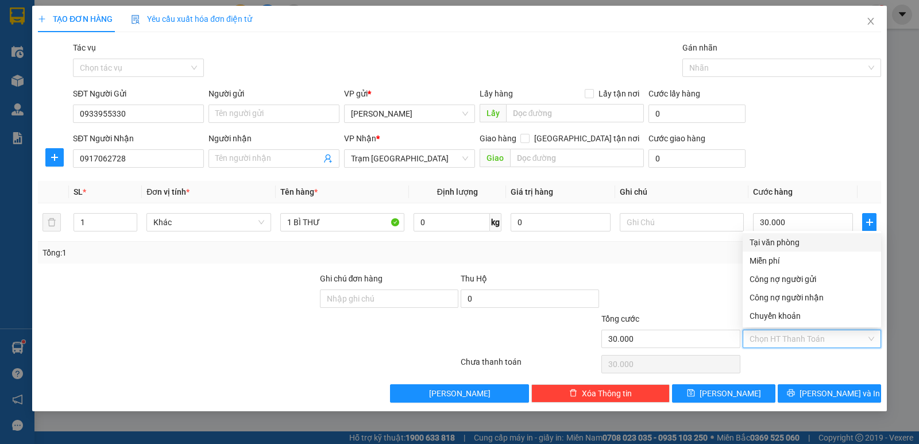
click at [771, 247] on div "Tại văn phòng" at bounding box center [812, 242] width 125 height 13
type input "0"
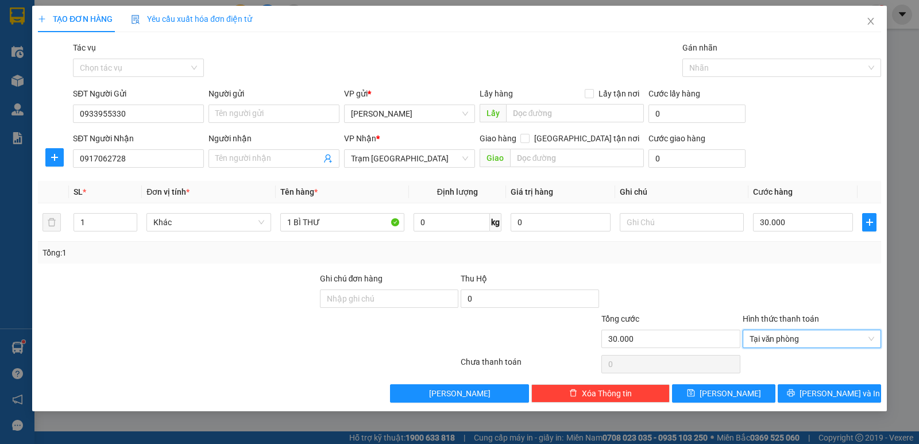
click at [771, 247] on div "Tổng: 1" at bounding box center [460, 253] width 834 height 13
click at [690, 270] on div "Transit Pickup Surcharge Ids Transit Deliver Surcharge Ids Transit Deliver Surc…" at bounding box center [460, 221] width 844 height 361
click at [791, 391] on button "[PERSON_NAME] và In" at bounding box center [829, 393] width 103 height 18
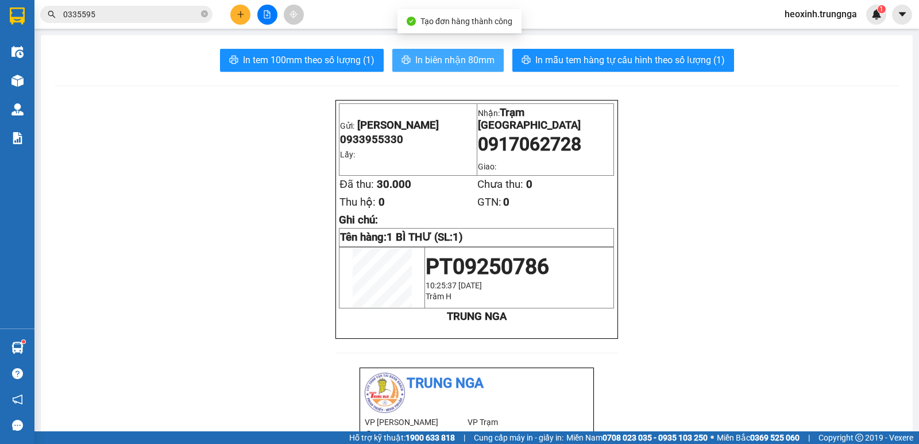
click at [415, 57] on span "In biên nhận 80mm" at bounding box center [454, 60] width 79 height 14
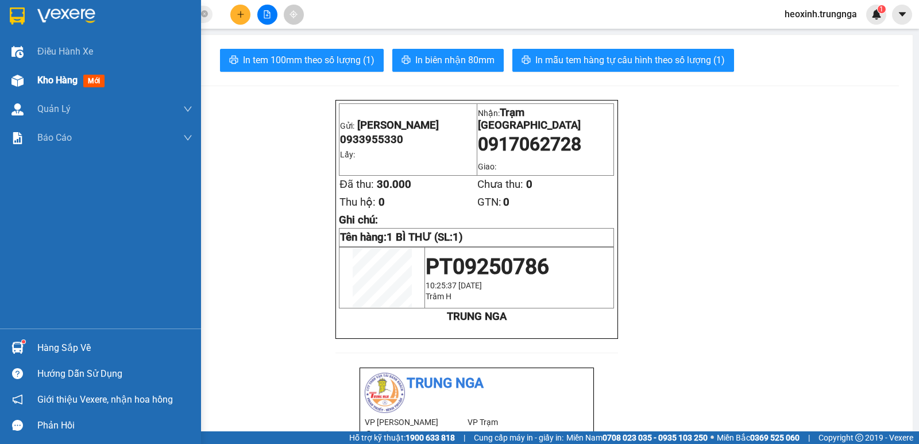
click at [75, 82] on span "Kho hàng" at bounding box center [57, 80] width 40 height 11
